Goal: Navigation & Orientation: Find specific page/section

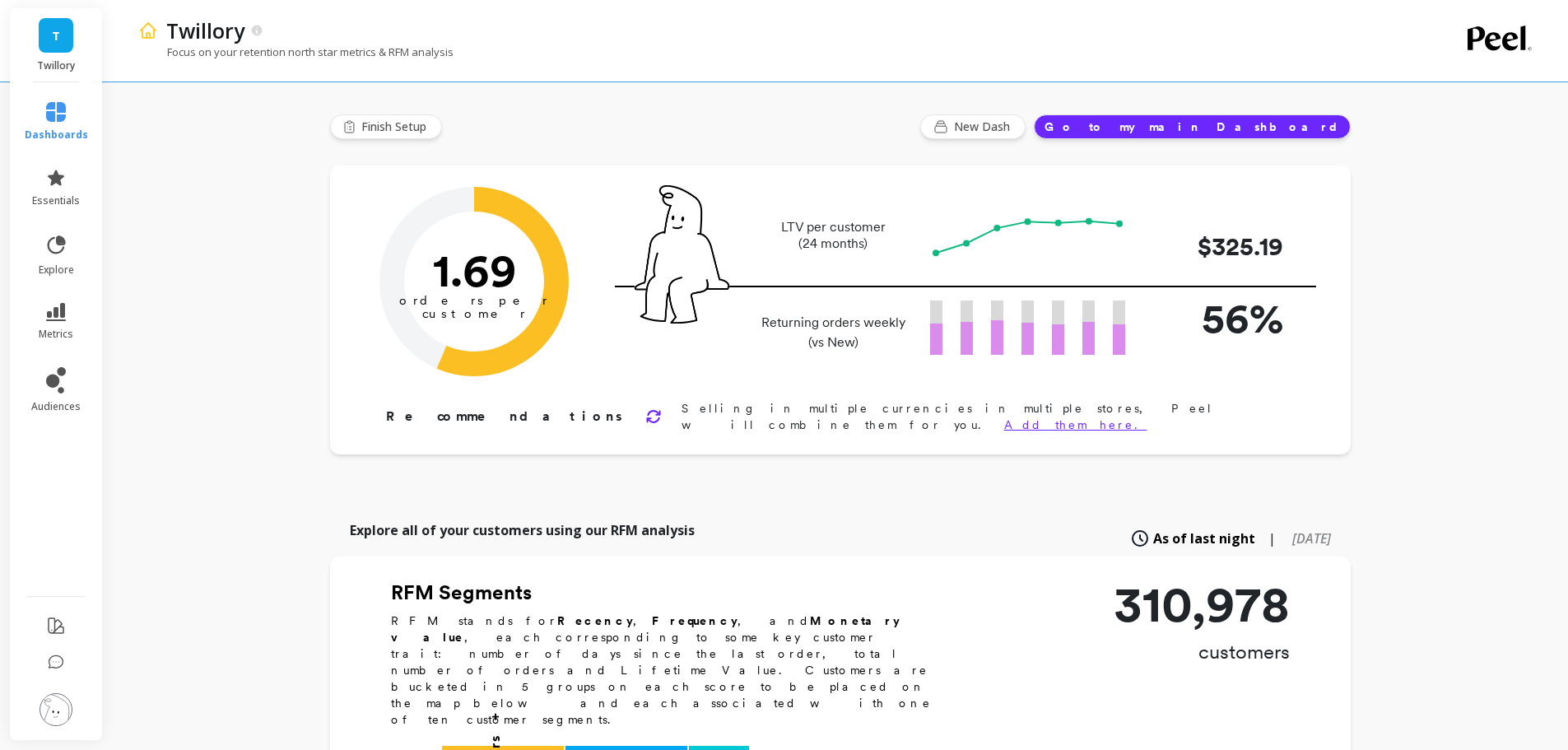
click at [1270, 125] on button "Go to my main Dashboard" at bounding box center [1192, 127] width 317 height 25
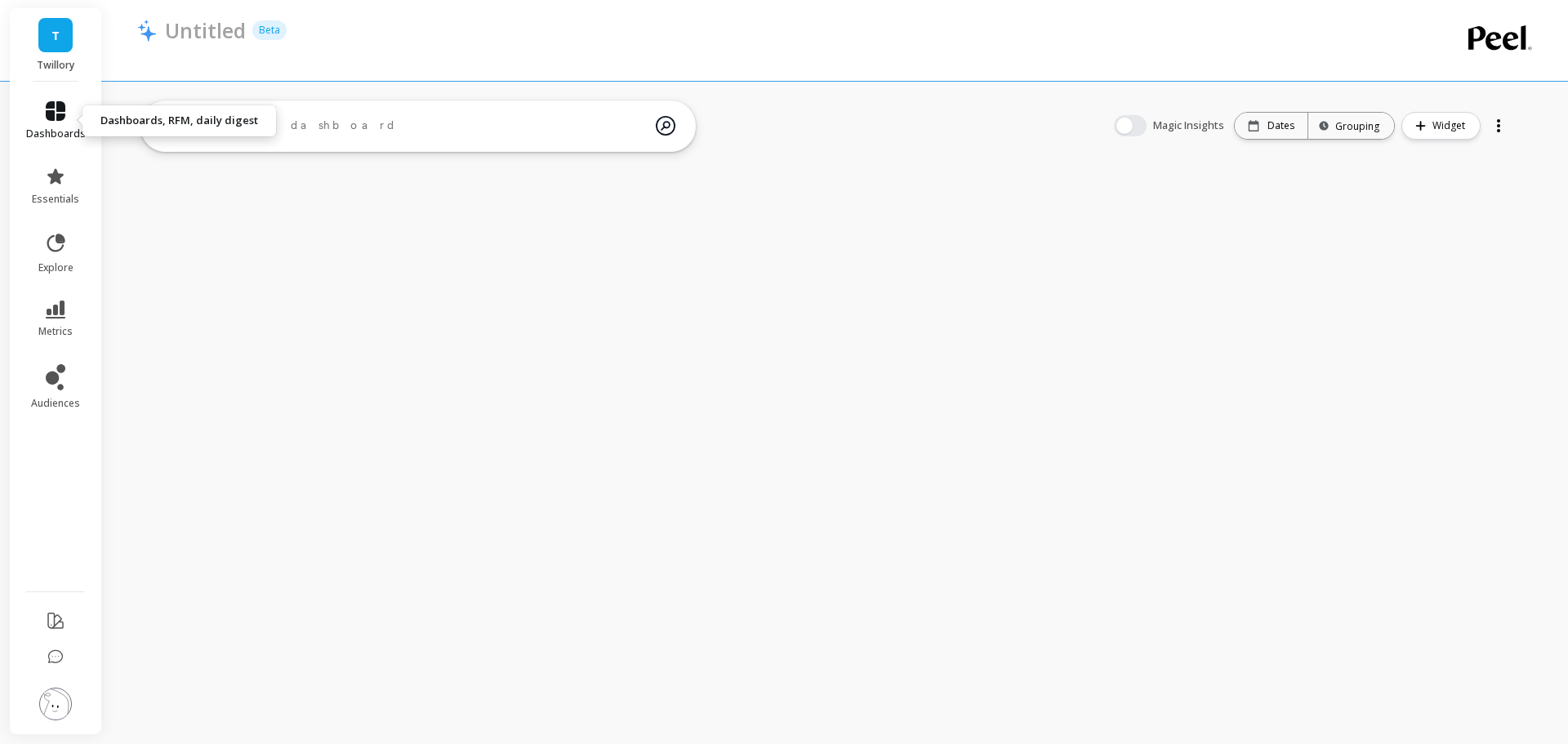
click at [61, 122] on link "dashboards" at bounding box center [56, 121] width 60 height 39
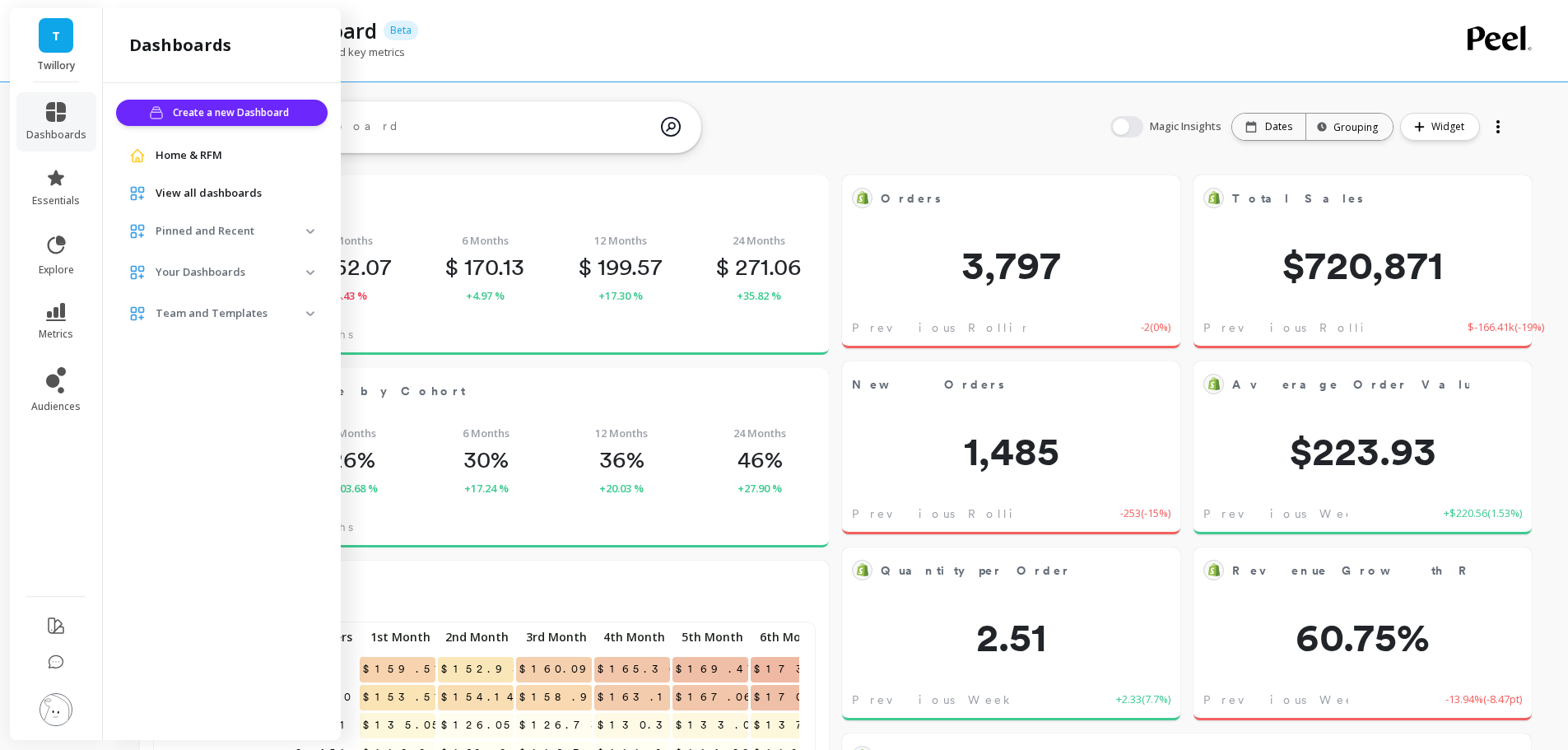
scroll to position [440, 630]
click at [186, 198] on span "View all dashboards" at bounding box center [208, 193] width 106 height 17
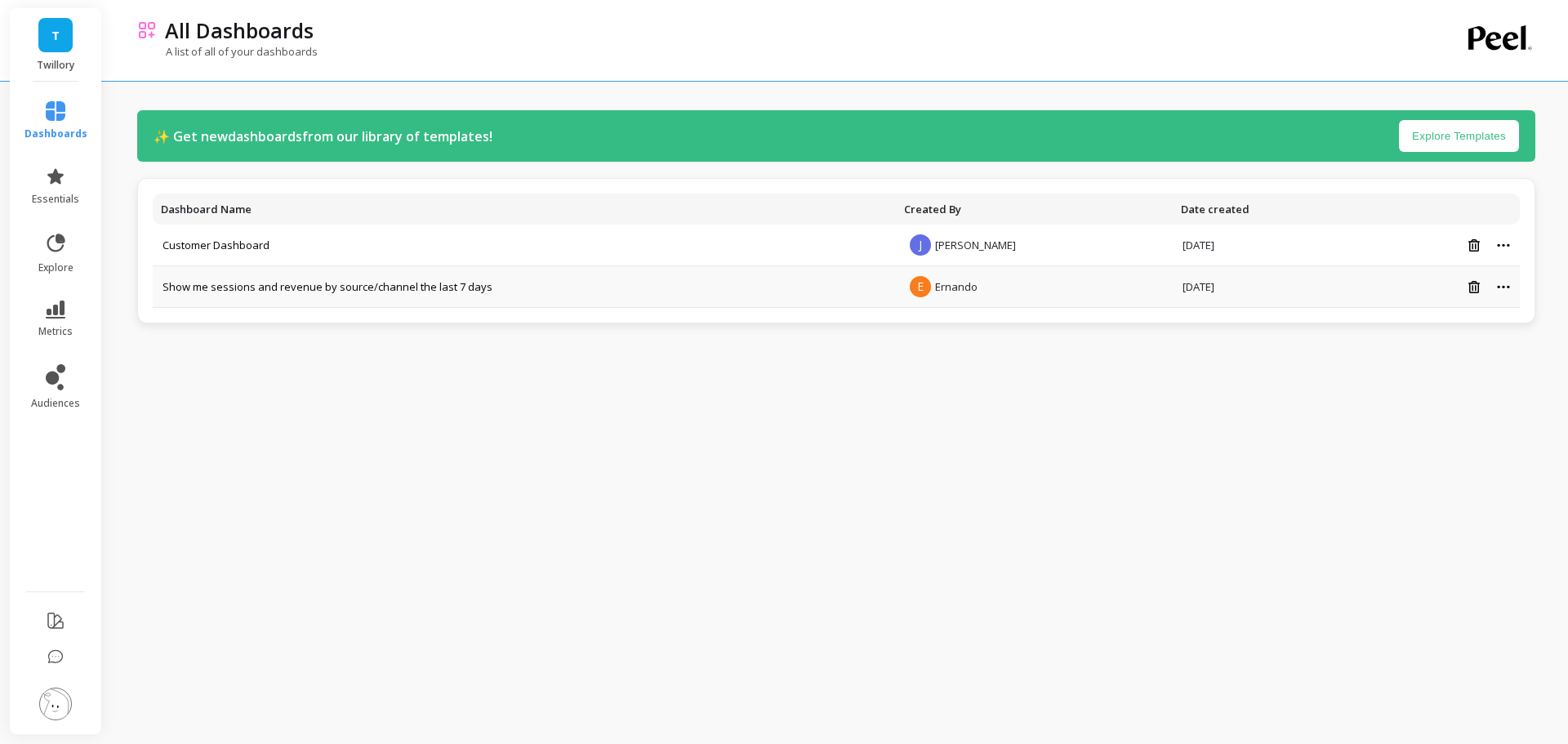
click at [208, 267] on td "Show me sessions and revenue by source/channel the last 7 days" at bounding box center [524, 287] width 743 height 42
click at [211, 247] on link "Customer Dashboard" at bounding box center [215, 245] width 107 height 15
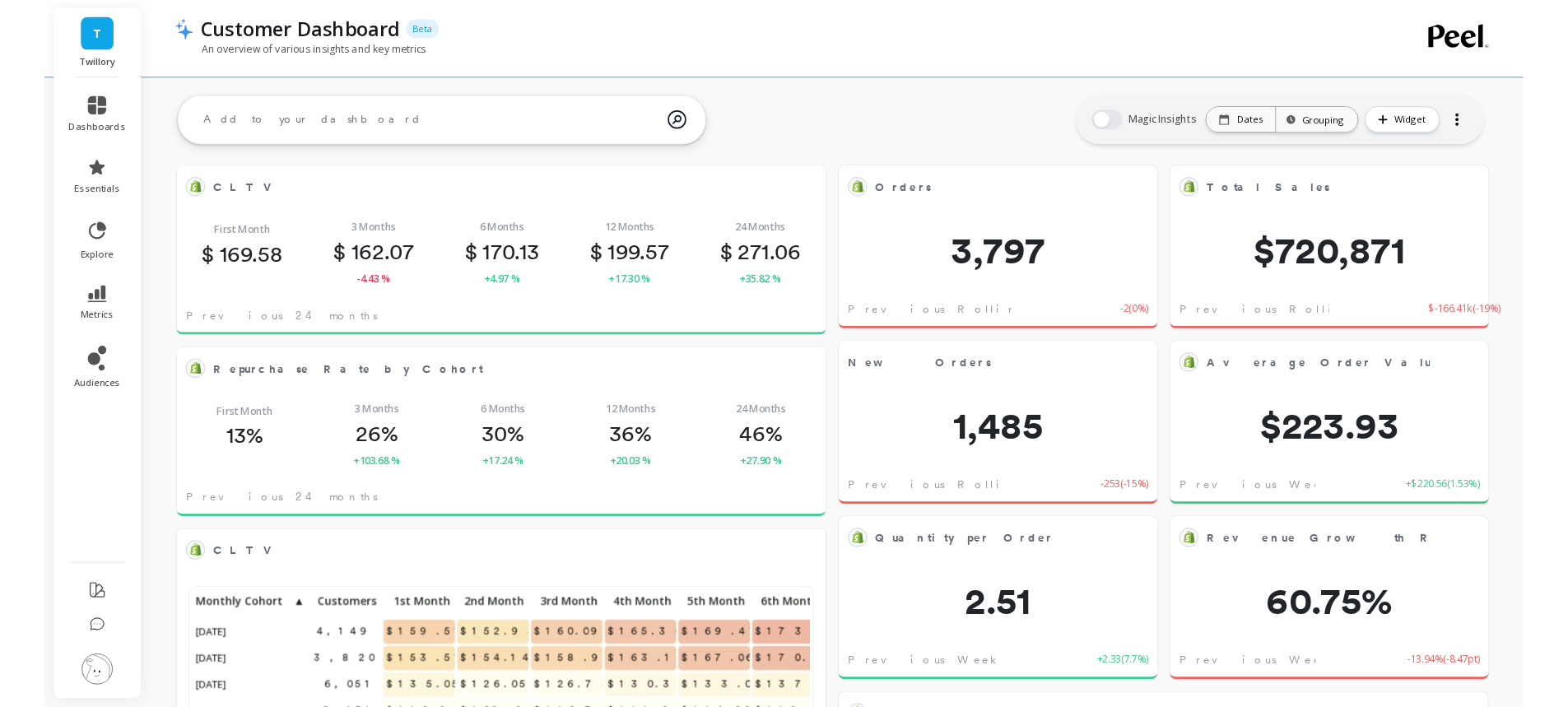
scroll to position [440, 630]
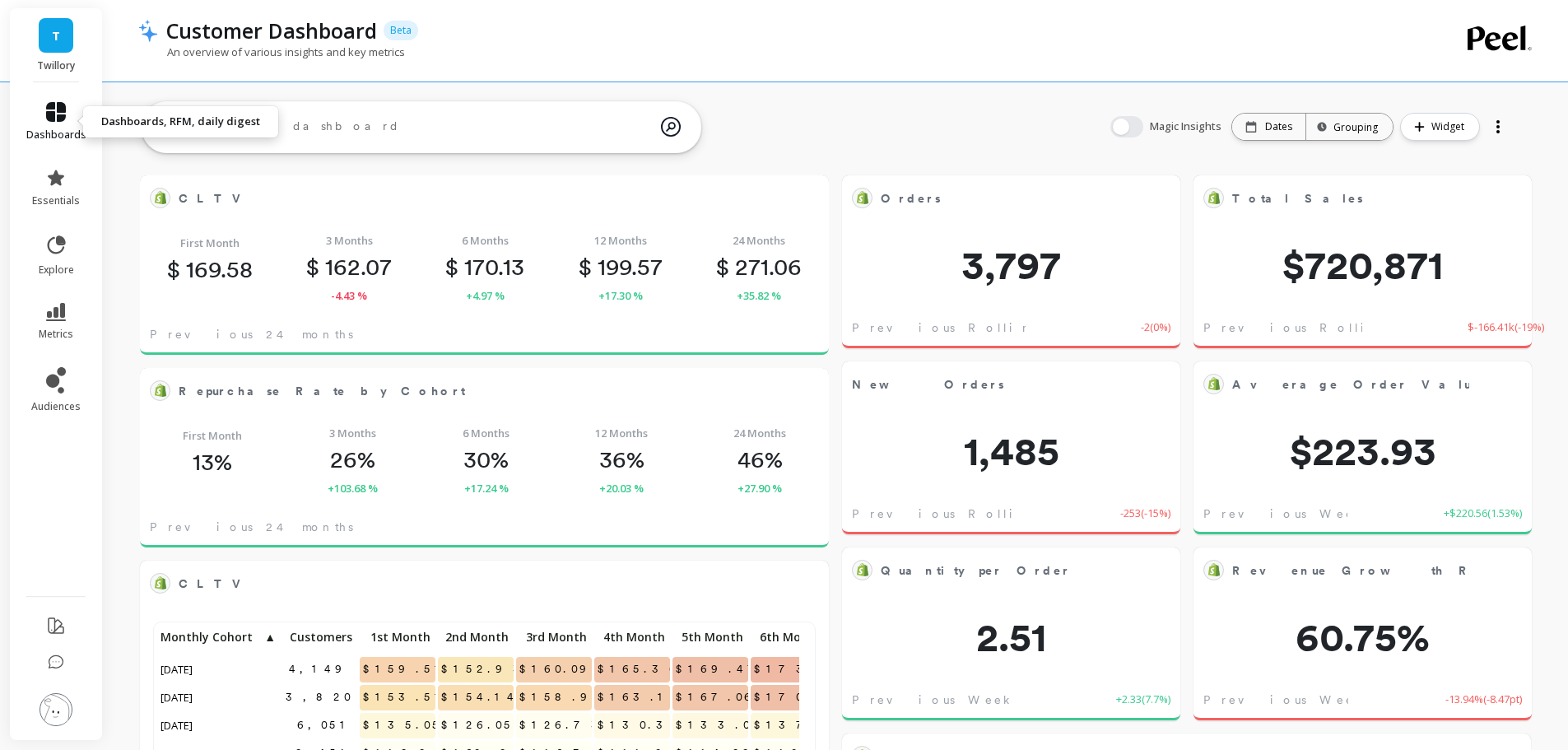
click at [52, 115] on icon at bounding box center [56, 112] width 20 height 20
